Goal: Task Accomplishment & Management: Manage account settings

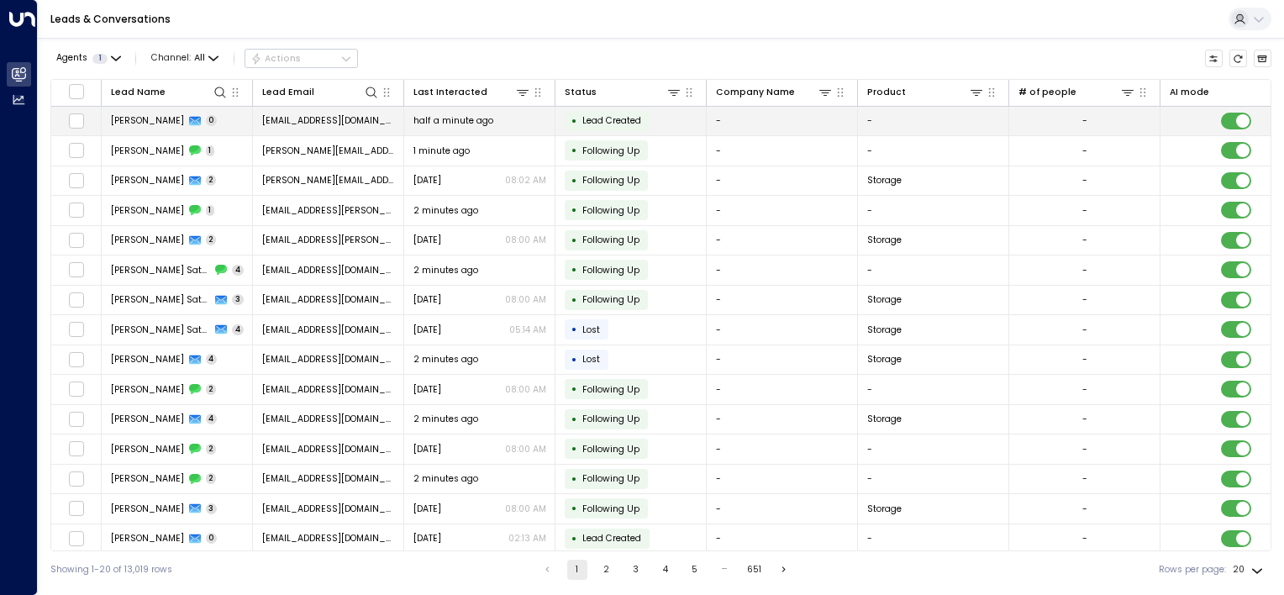
click at [196, 115] on td "[PERSON_NAME] 0" at bounding box center [177, 121] width 151 height 29
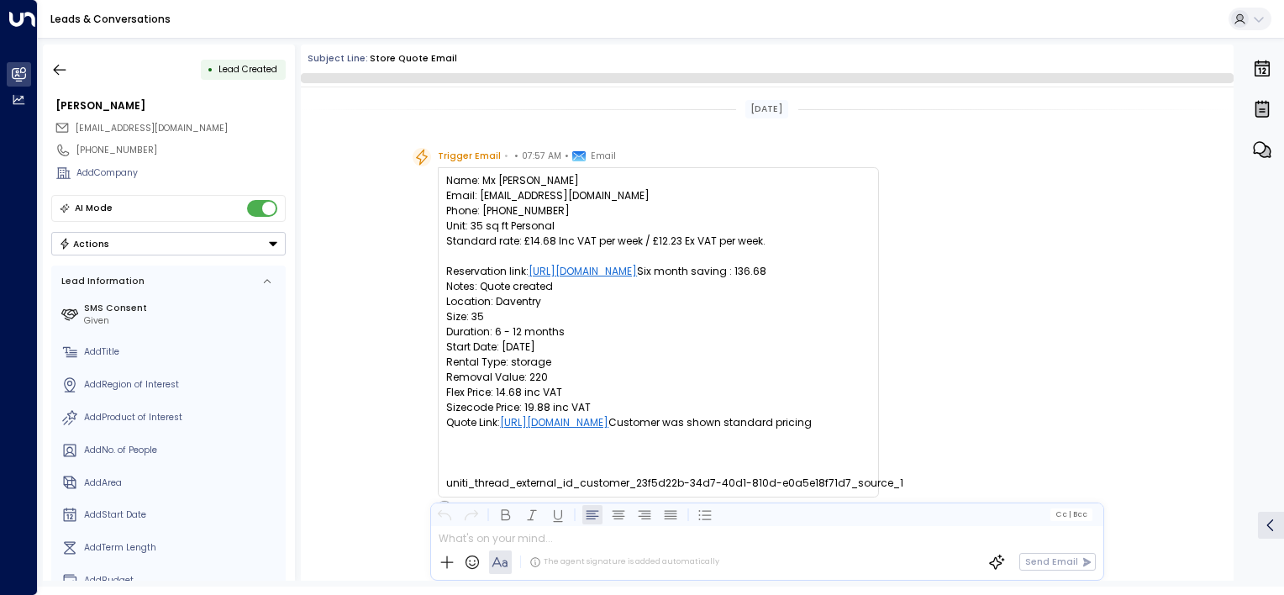
scroll to position [87, 0]
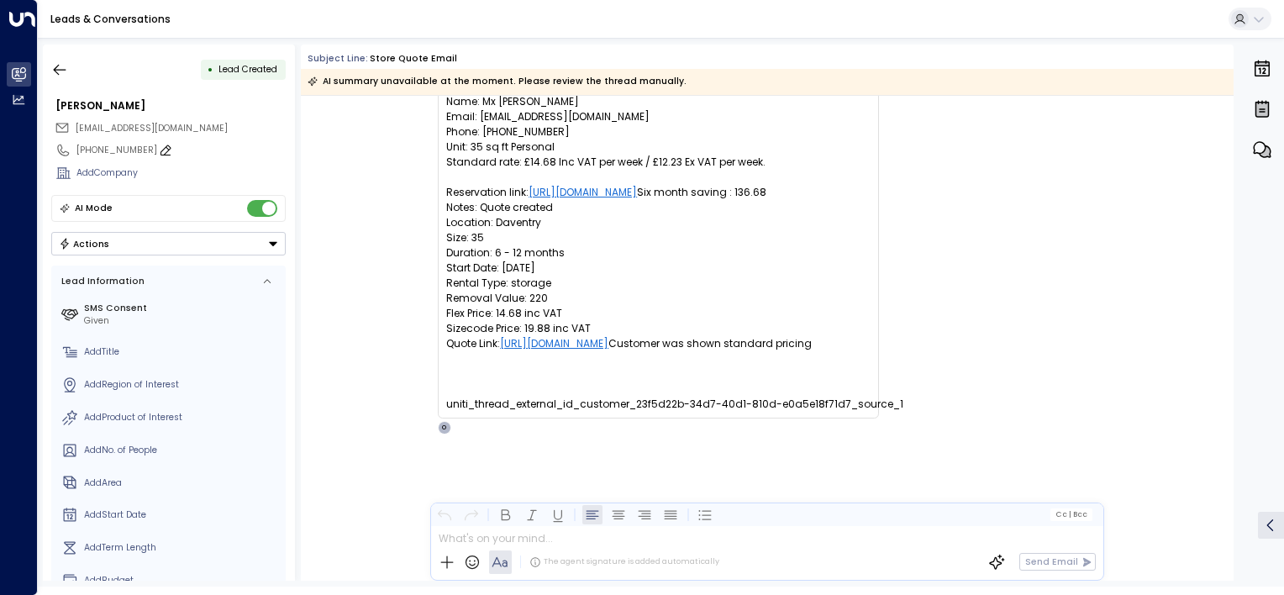
click at [161, 148] on icon at bounding box center [166, 150] width 11 height 10
drag, startPoint x: 179, startPoint y: 150, endPoint x: 0, endPoint y: 143, distance: 179.2
click at [0, 150] on html "**********" at bounding box center [642, 293] width 1284 height 587
click at [168, 178] on div "Add Company" at bounding box center [180, 172] width 209 height 13
click at [100, 314] on div "Given" at bounding box center [182, 320] width 197 height 13
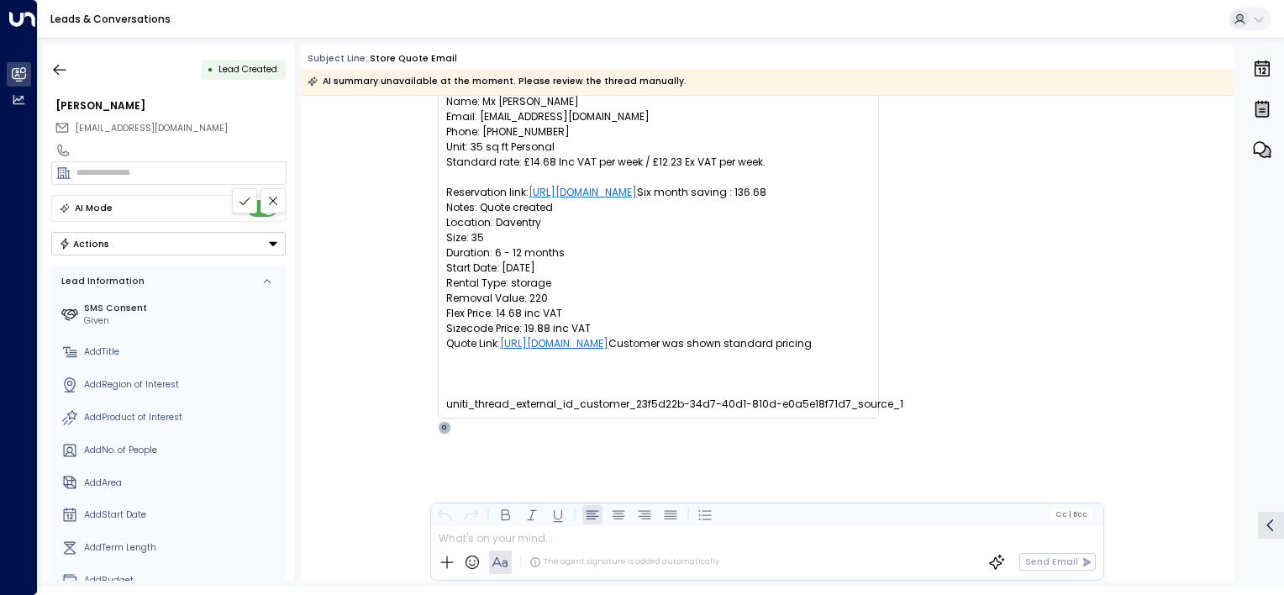
click at [119, 302] on label "SMS Consent" at bounding box center [182, 308] width 197 height 13
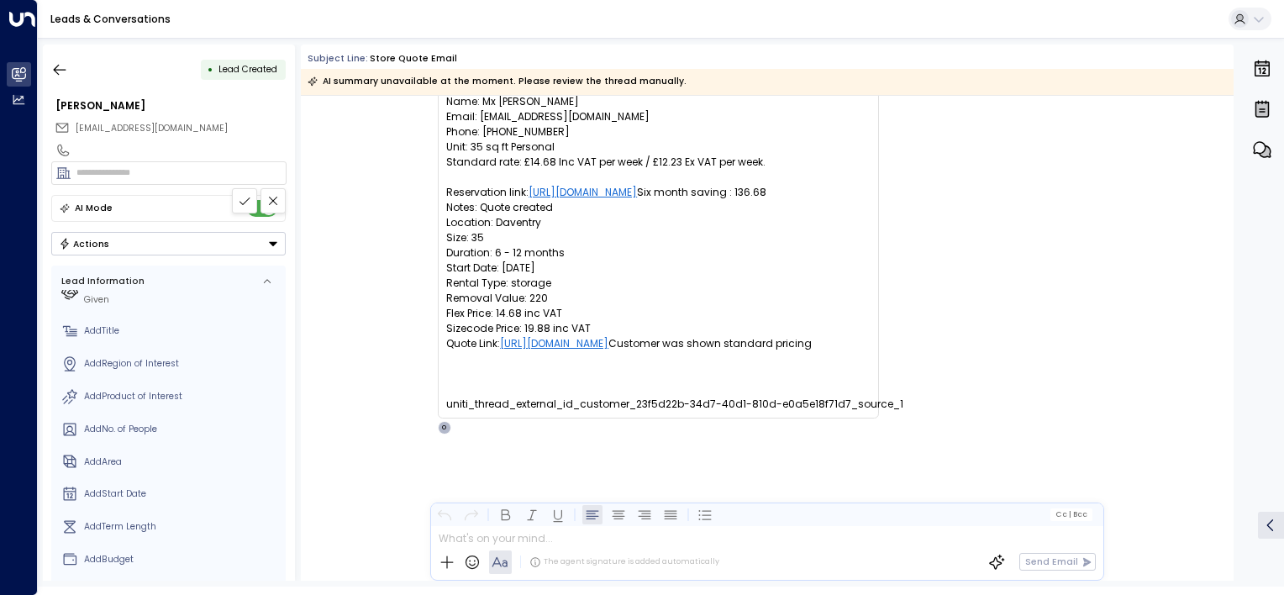
scroll to position [0, 0]
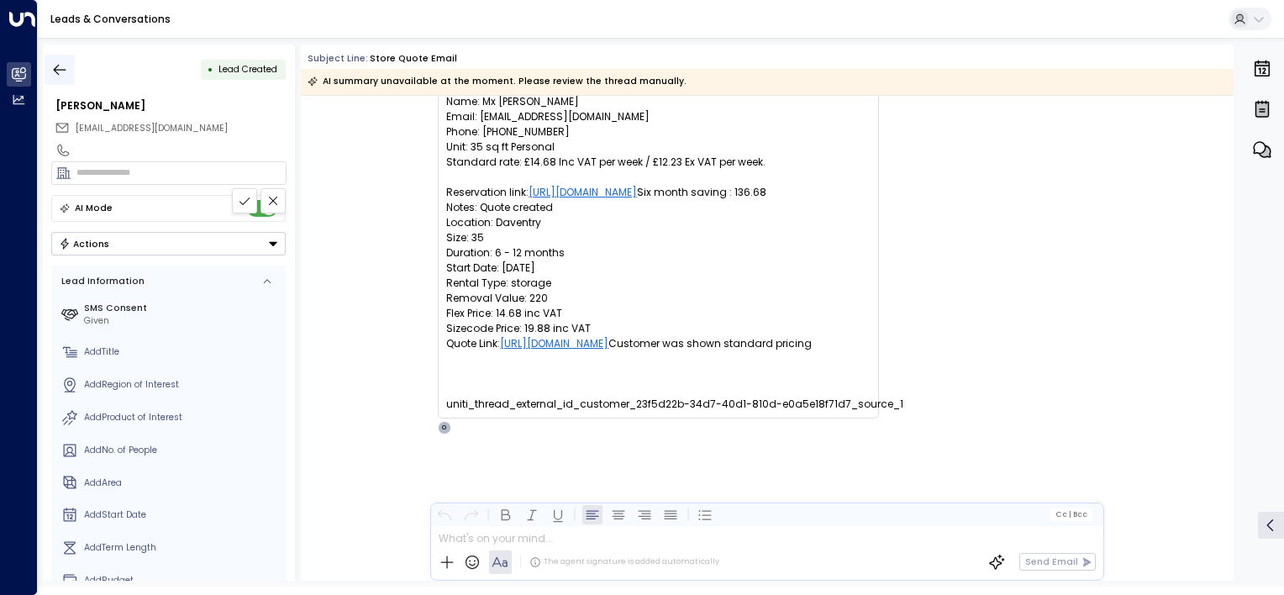
click at [56, 71] on icon "button" at bounding box center [60, 69] width 13 height 11
